Goal: Task Accomplishment & Management: Manage account settings

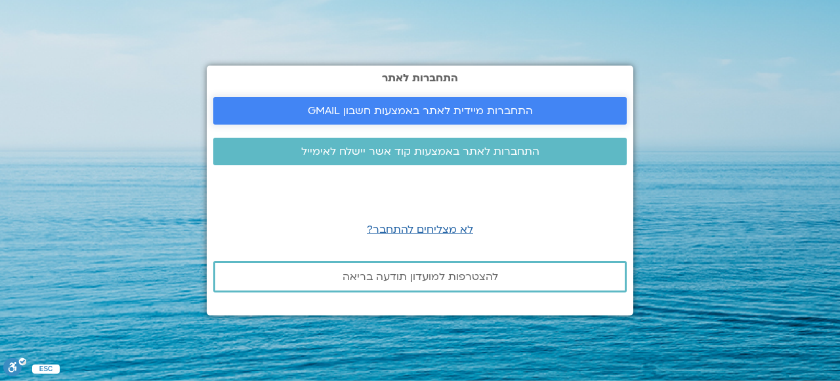
click at [432, 102] on link "התחברות מיידית לאתר באמצעות חשבון GMAIL" at bounding box center [419, 111] width 413 height 28
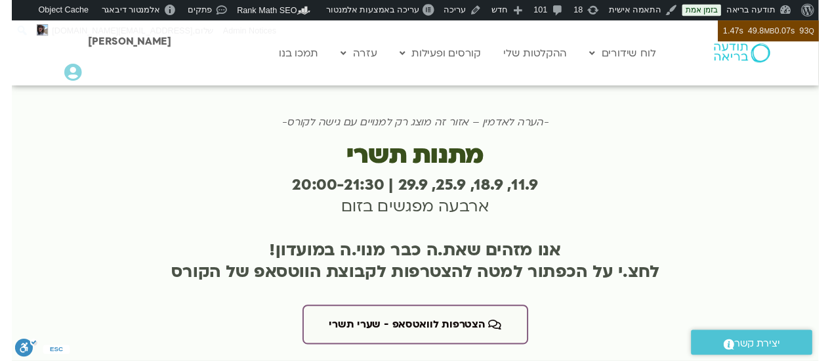
scroll to position [2561, 0]
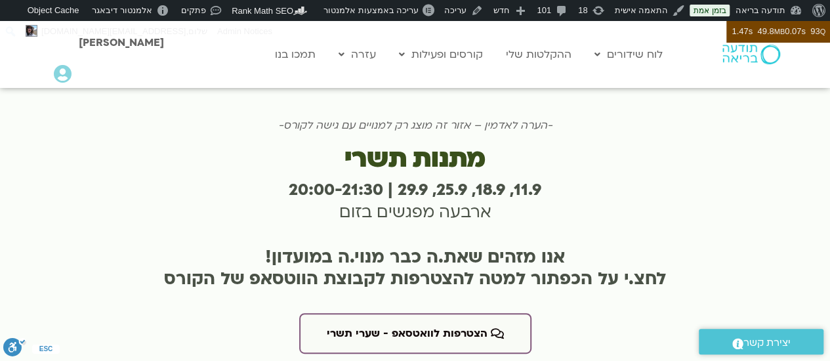
click at [499, 234] on div "אנו מזהים שאת.ה כבר מנוי.ה במועדון! לחצ.י על הכפתור למטה להצטרפות לקבוצת הווטסא…" at bounding box center [415, 269] width 640 height 70
click at [490, 209] on div at bounding box center [490, 209] width 0 height 0
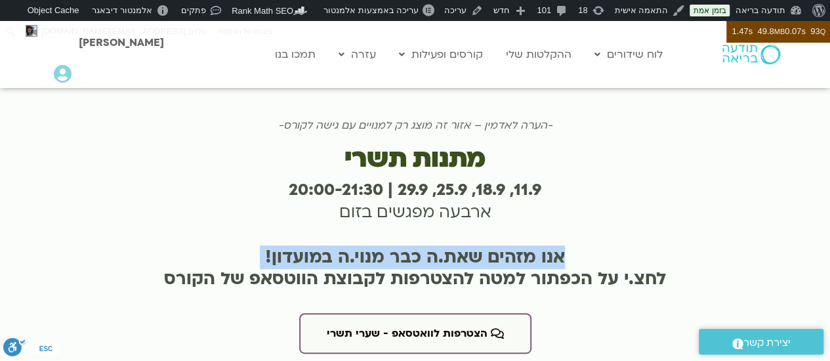
click at [499, 234] on div "אנו מזהים שאת.ה כבר מנוי.ה במועדון! לחצ.י על הכפתור למטה להצטרפות לקבוצת הווטסא…" at bounding box center [415, 269] width 640 height 70
click at [490, 209] on div at bounding box center [490, 209] width 0 height 0
click at [497, 247] on h2 "אנו מזהים שאת.ה כבר מנוי.ה במועדון! לחצ.י על הכפתור למטה להצטרפות לקבוצת הווטסא…" at bounding box center [415, 268] width 640 height 43
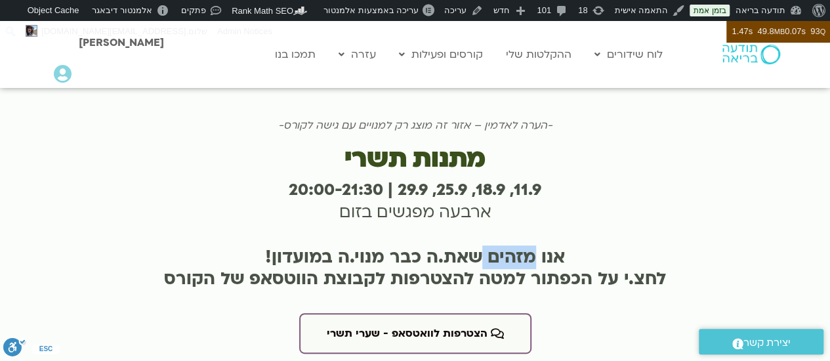
click at [497, 247] on h2 "אנו מזהים שאת.ה כבר מנוי.ה במועדון! לחצ.י על הכפתור למטה להצטרפות לקבוצת הווטסא…" at bounding box center [415, 268] width 640 height 43
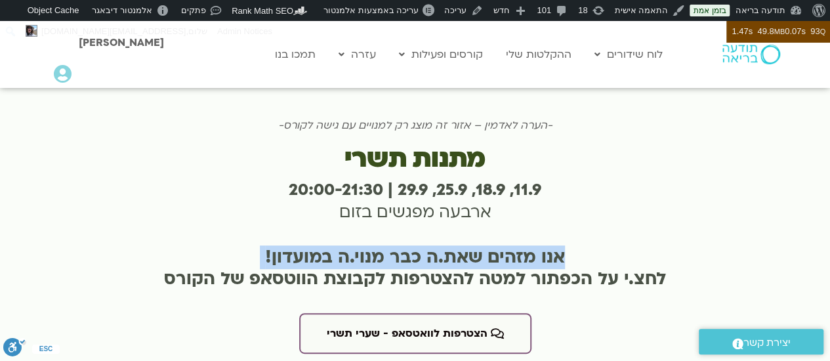
click at [497, 247] on h2 "אנו מזהים שאת.ה כבר מנוי.ה במועדון! לחצ.י על הכפתור למטה להצטרפות לקבוצת הווטסא…" at bounding box center [415, 268] width 640 height 43
click at [735, 55] on img at bounding box center [751, 55] width 58 height 20
